Goal: Find specific page/section

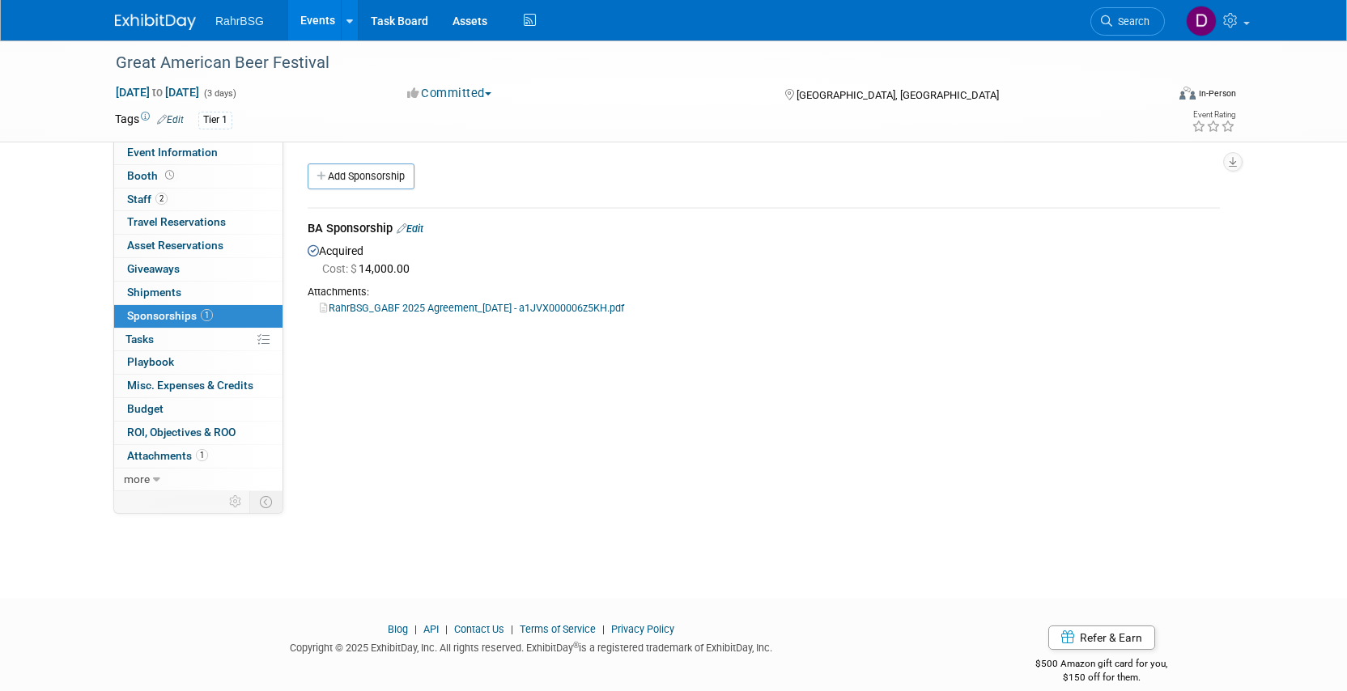
click at [237, 24] on span "RahrBSG" at bounding box center [239, 21] width 49 height 13
click at [228, 70] on div "Great American Beer Festival" at bounding box center [625, 63] width 1031 height 29
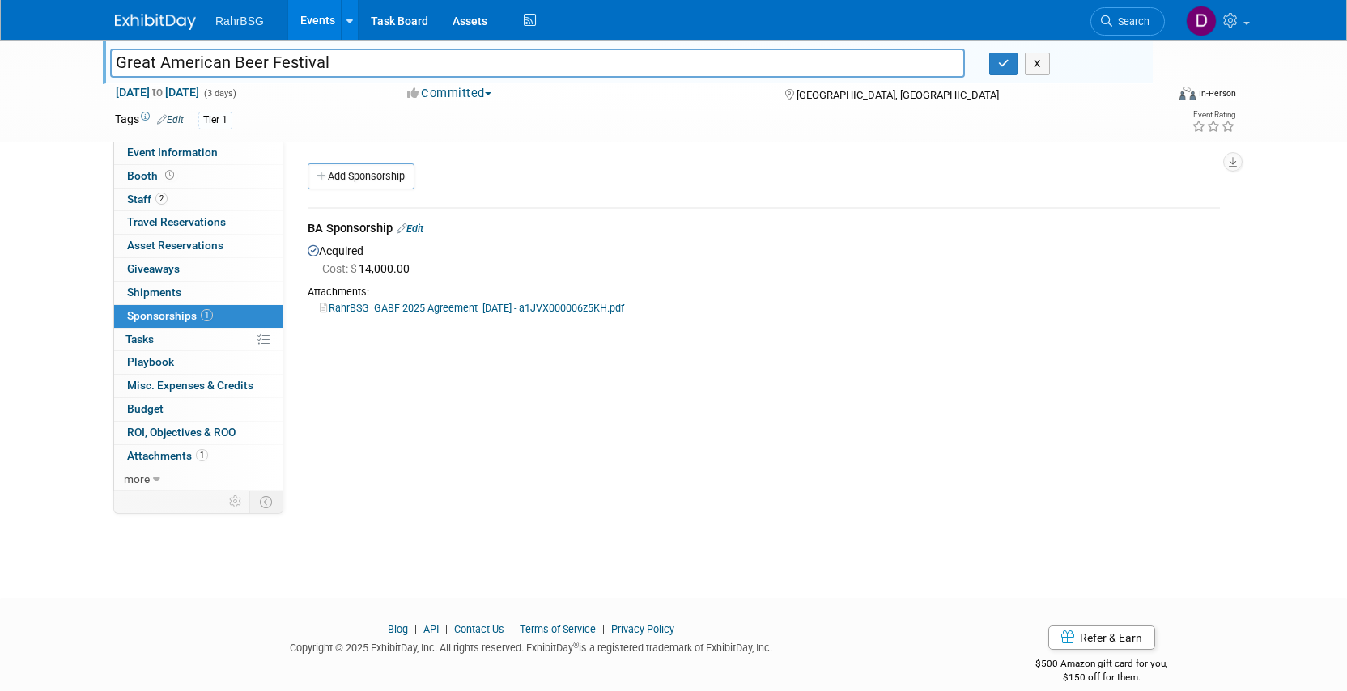
click at [1018, 103] on div "[GEOGRAPHIC_DATA], [GEOGRAPHIC_DATA]" at bounding box center [914, 93] width 262 height 19
click at [167, 23] on img at bounding box center [155, 22] width 81 height 16
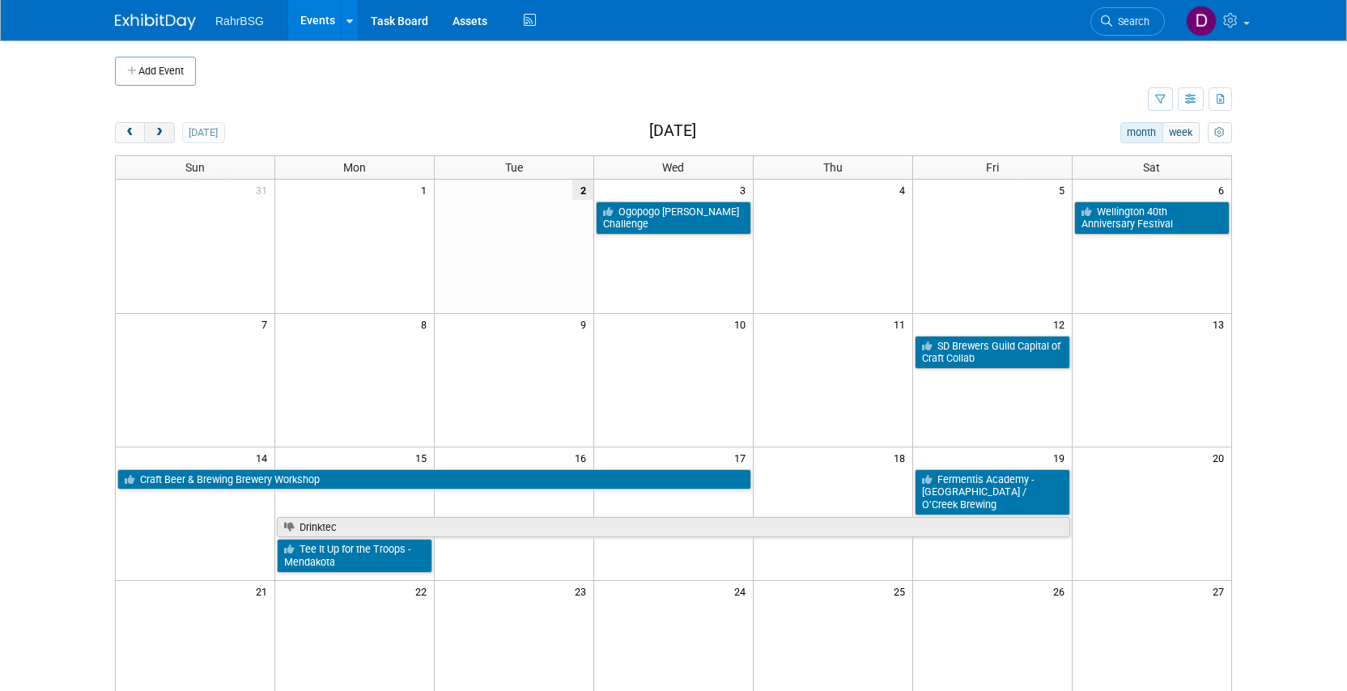
click at [161, 132] on span "next" at bounding box center [159, 133] width 12 height 11
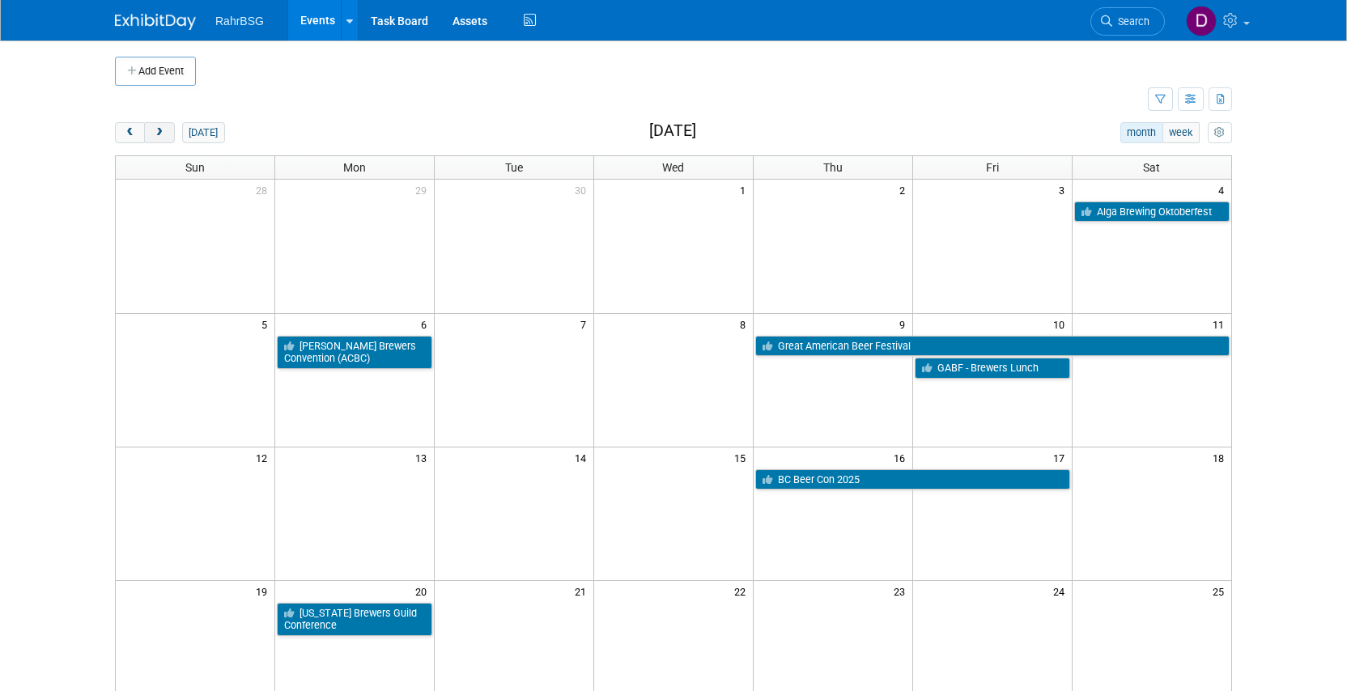
click at [161, 135] on span "next" at bounding box center [159, 133] width 12 height 11
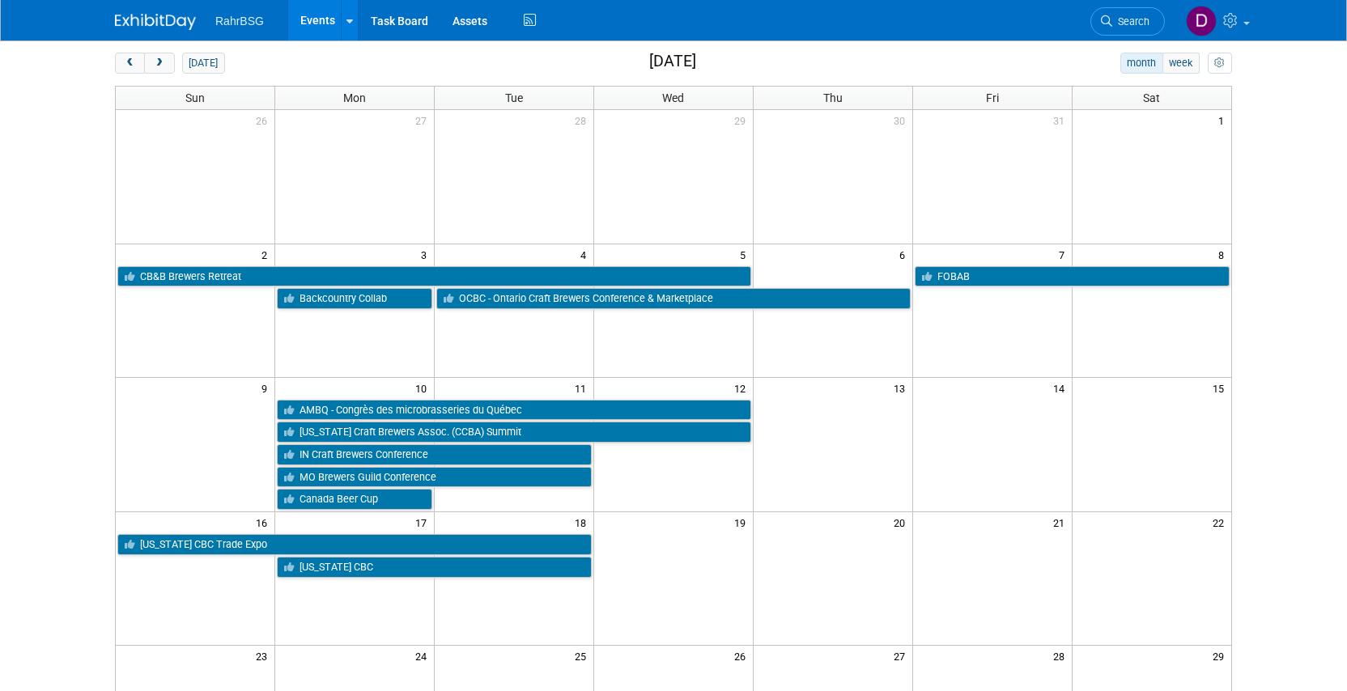
scroll to position [68, 0]
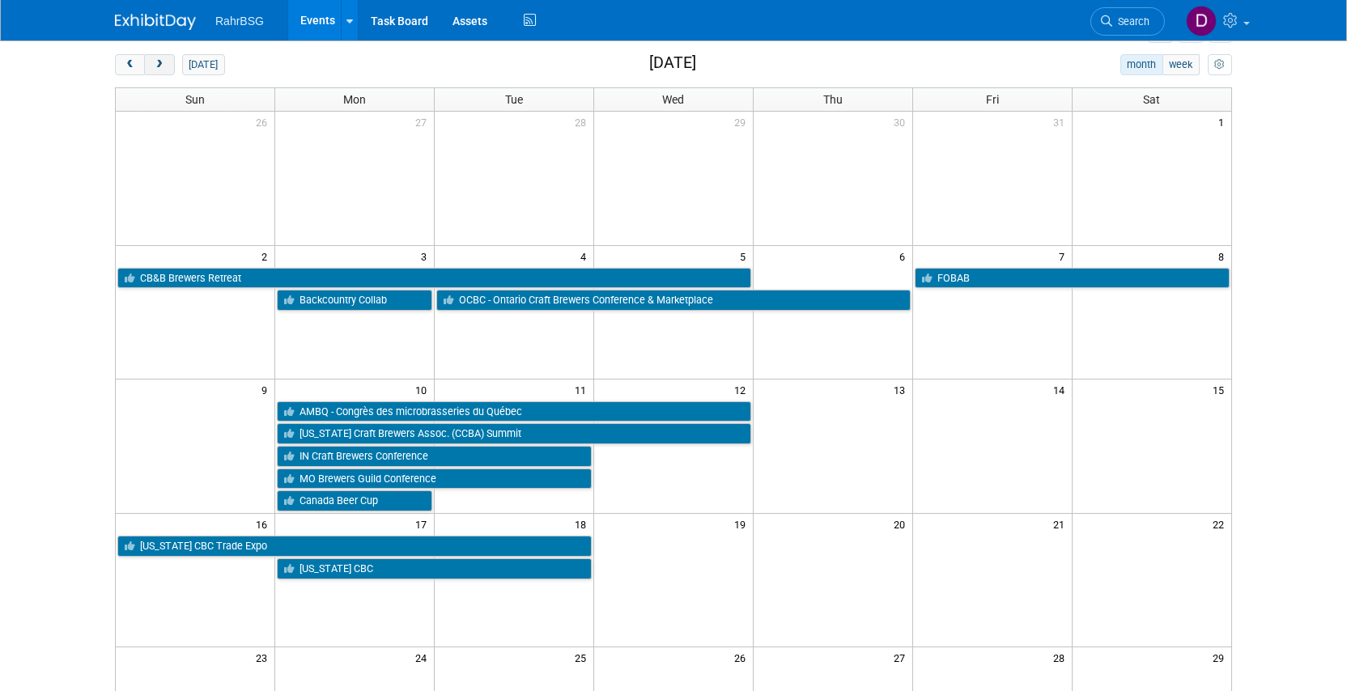
click at [157, 66] on span "next" at bounding box center [159, 65] width 12 height 11
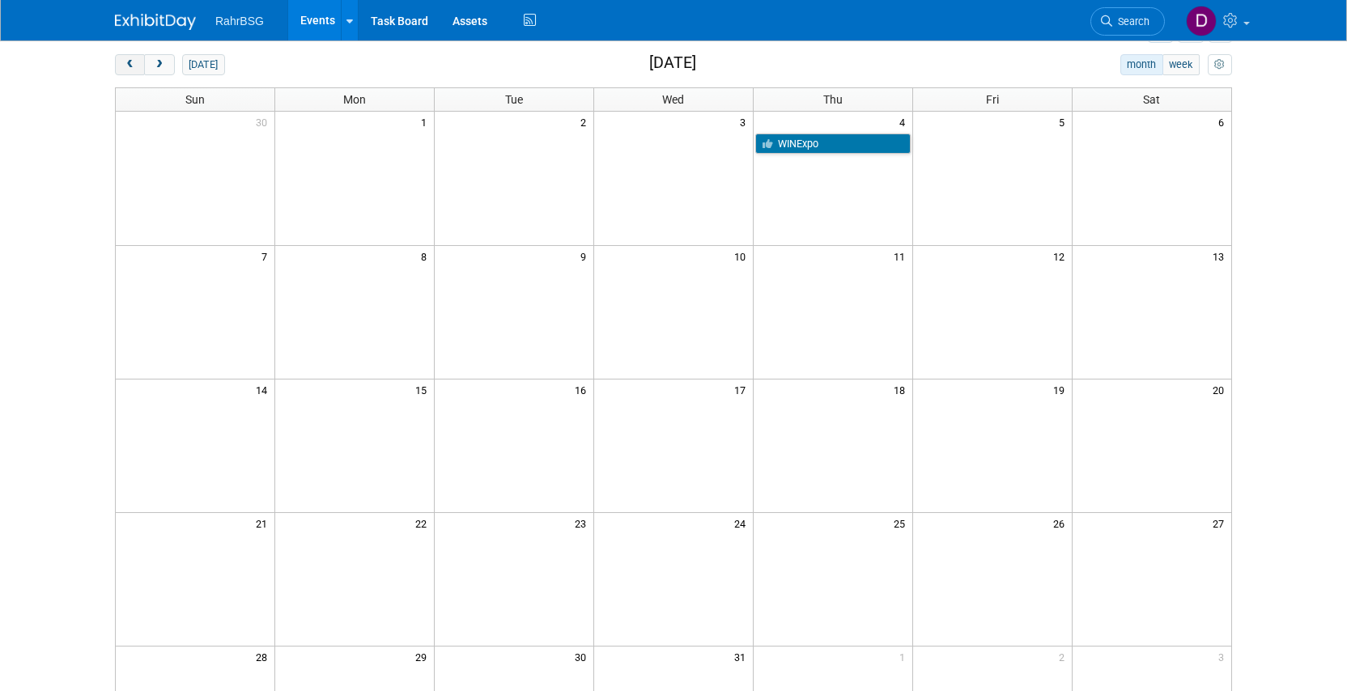
click at [123, 63] on button "prev" at bounding box center [130, 64] width 30 height 21
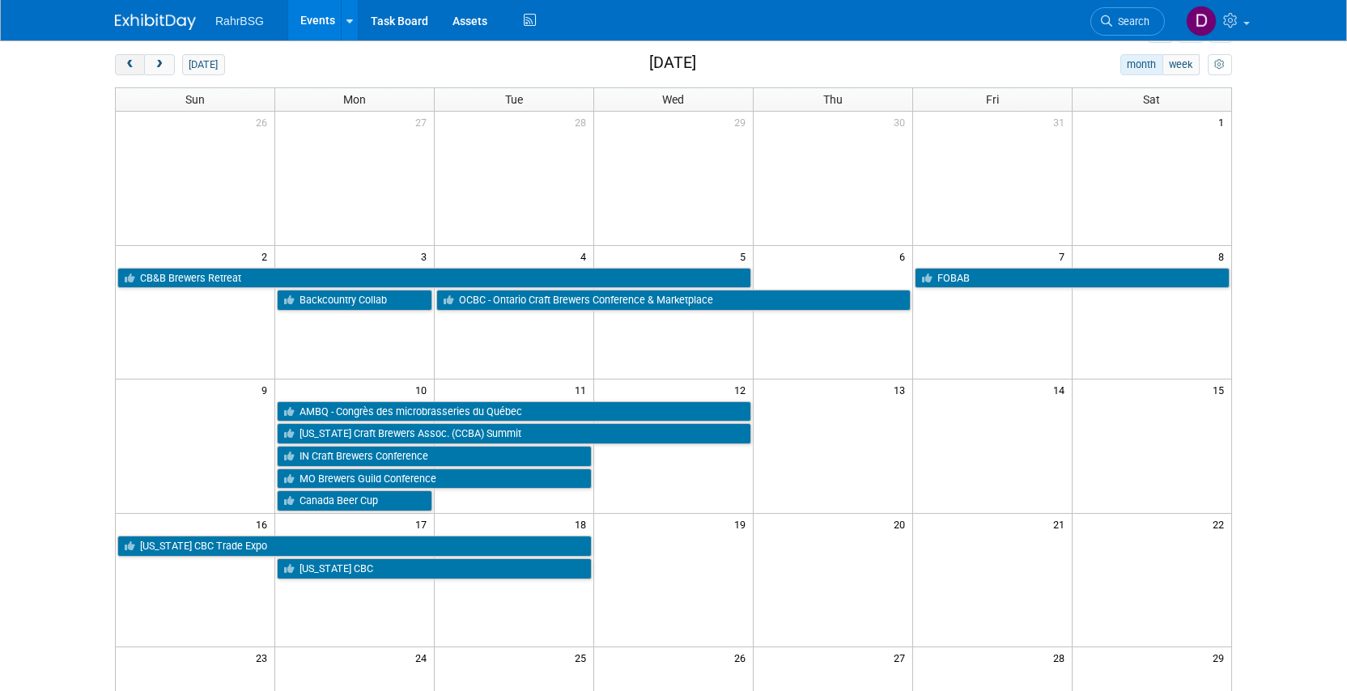
click at [123, 63] on button "prev" at bounding box center [130, 64] width 30 height 21
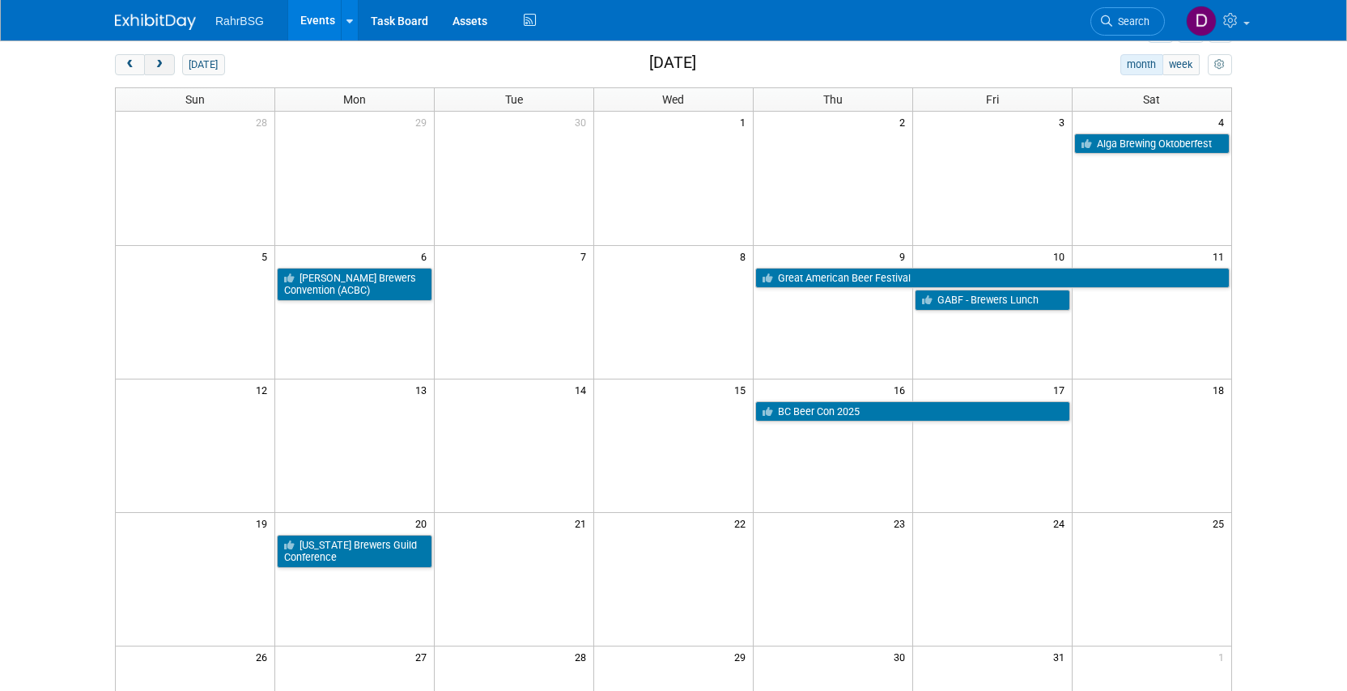
click at [157, 62] on span "next" at bounding box center [159, 65] width 12 height 11
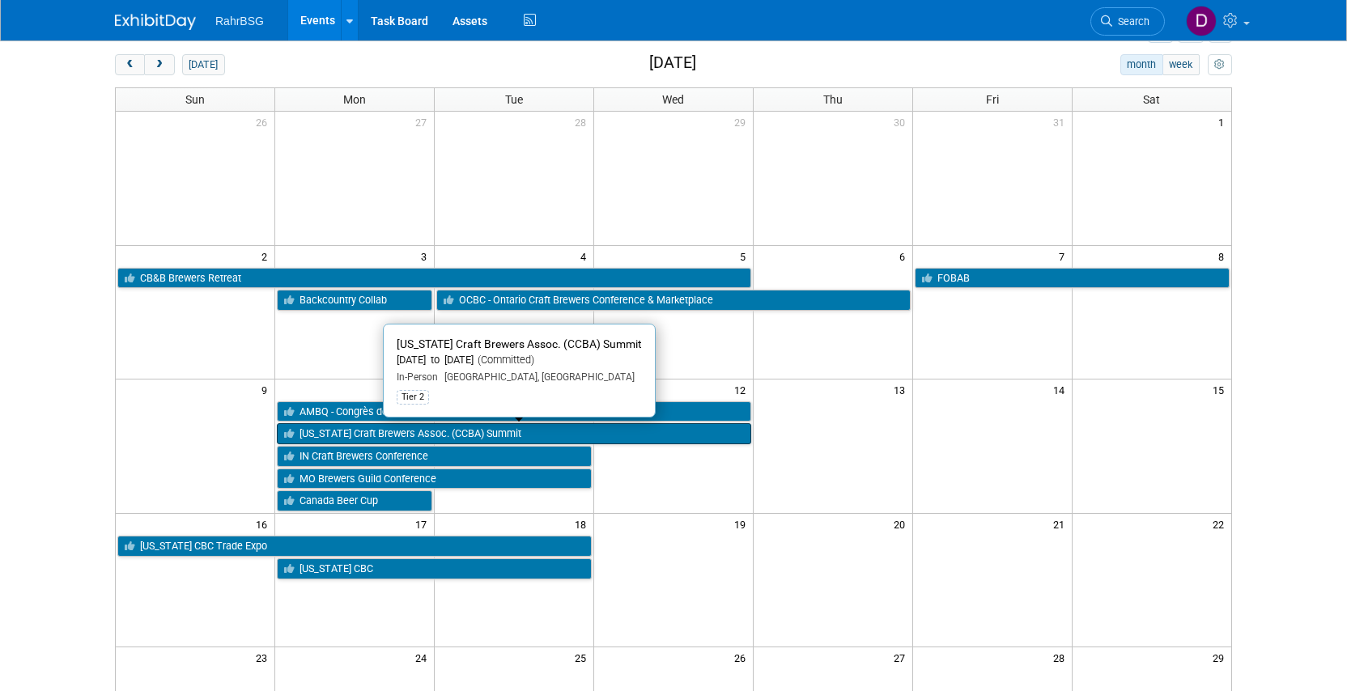
click at [492, 436] on link "[US_STATE] Craft Brewers Assoc. (CCBA) Summit" at bounding box center [514, 433] width 474 height 21
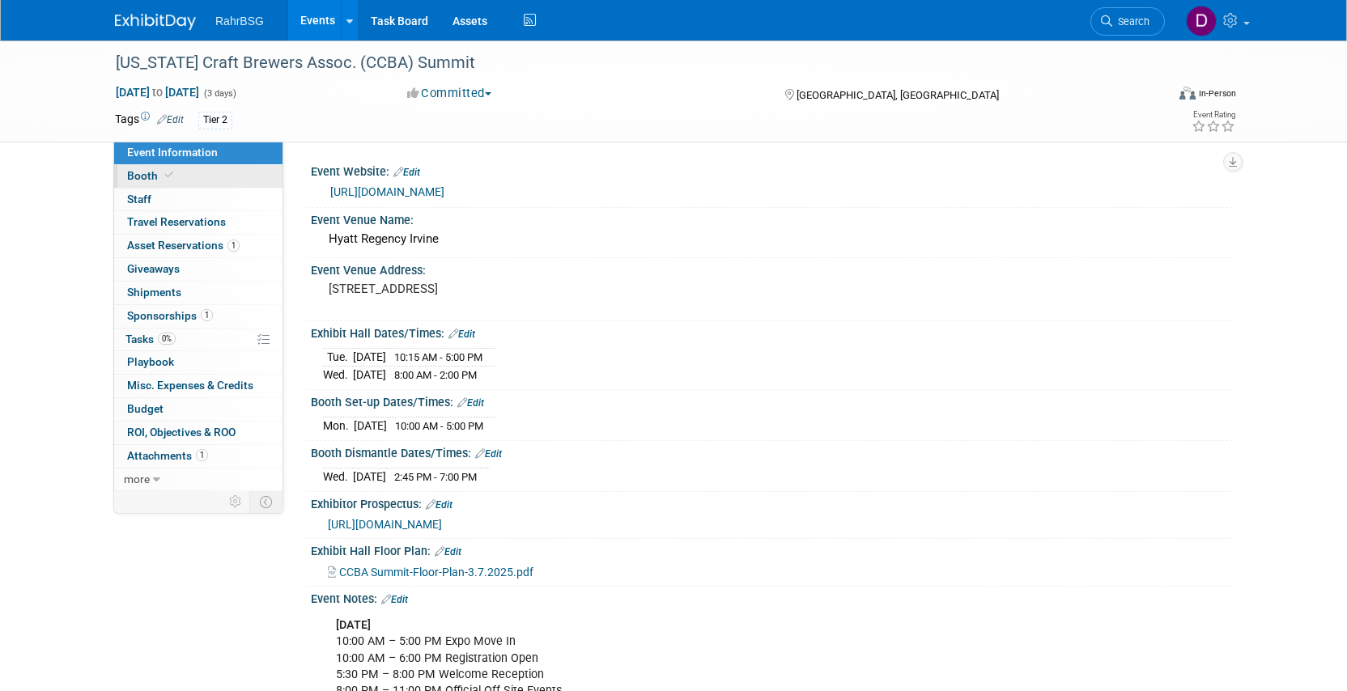
click at [157, 176] on span "Booth" at bounding box center [151, 175] width 49 height 13
